Goal: Information Seeking & Learning: Learn about a topic

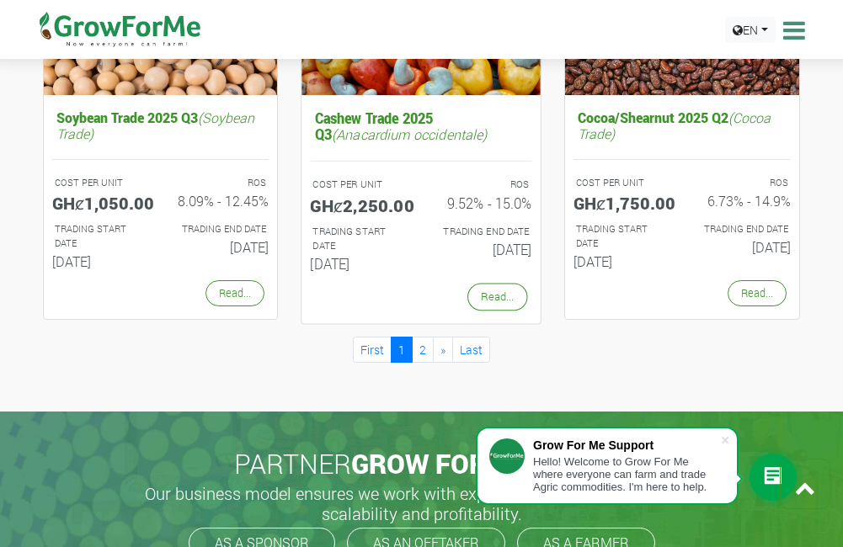
scroll to position [1600, 0]
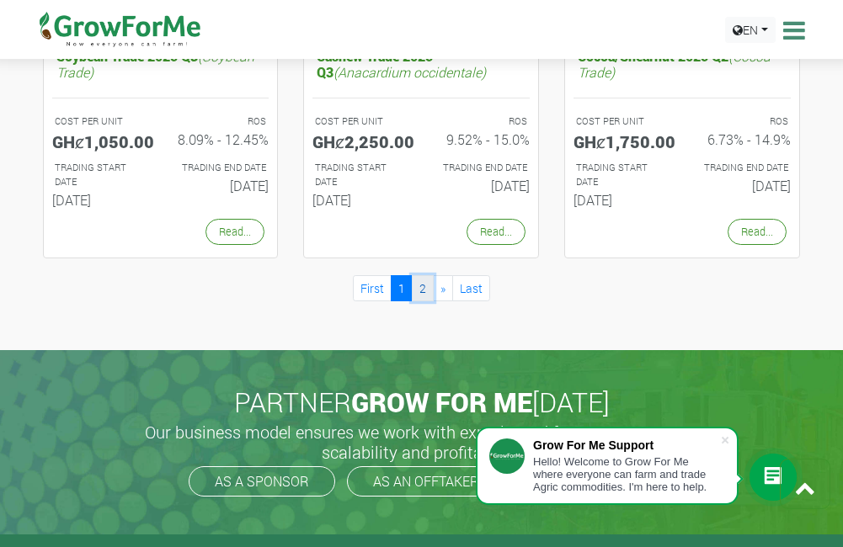
click at [429, 288] on link "2" at bounding box center [423, 288] width 22 height 26
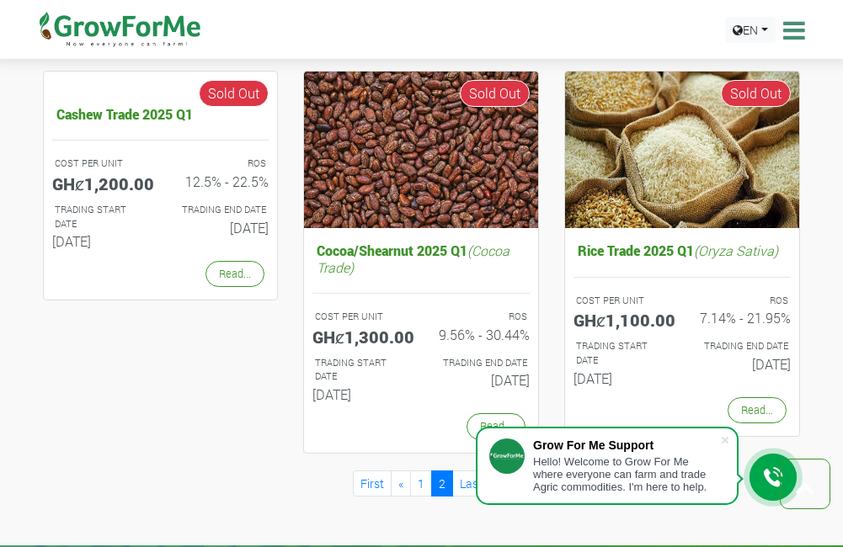
scroll to position [1010, 0]
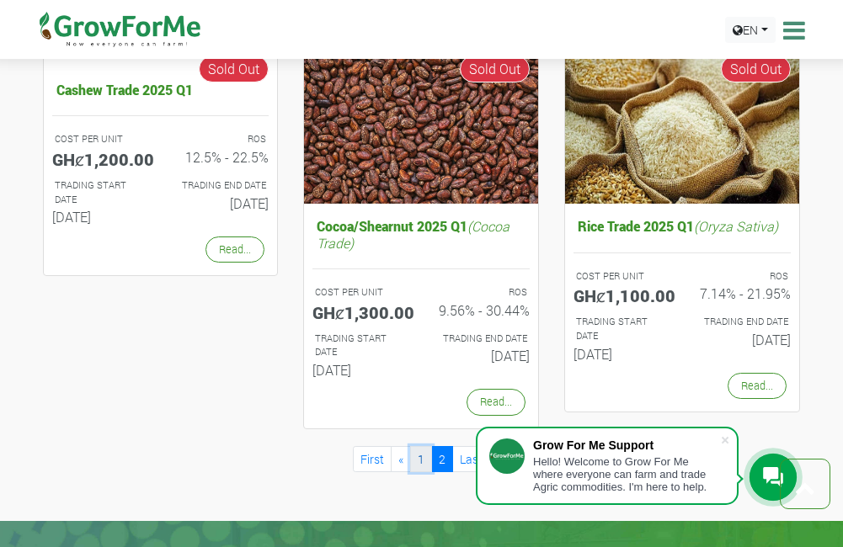
click at [410, 454] on link "1" at bounding box center [421, 459] width 22 height 26
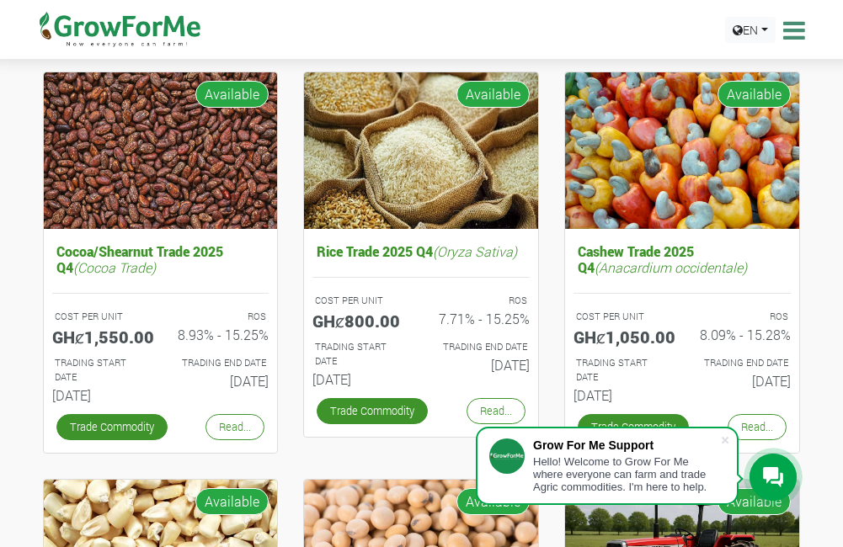
scroll to position [253, 0]
